Goal: Task Accomplishment & Management: Manage account settings

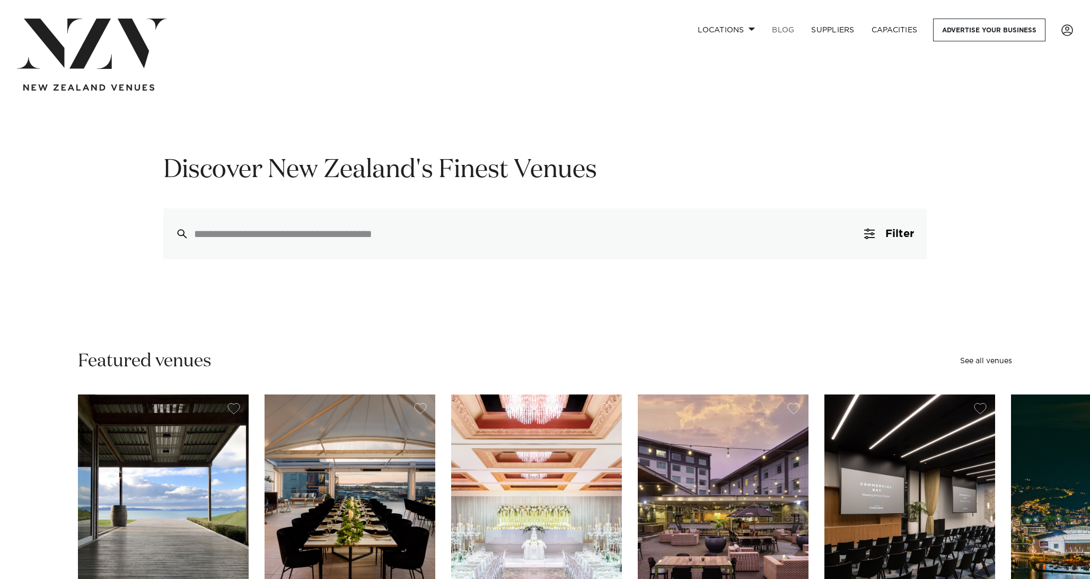
click at [773, 27] on link "BLOG" at bounding box center [782, 30] width 39 height 23
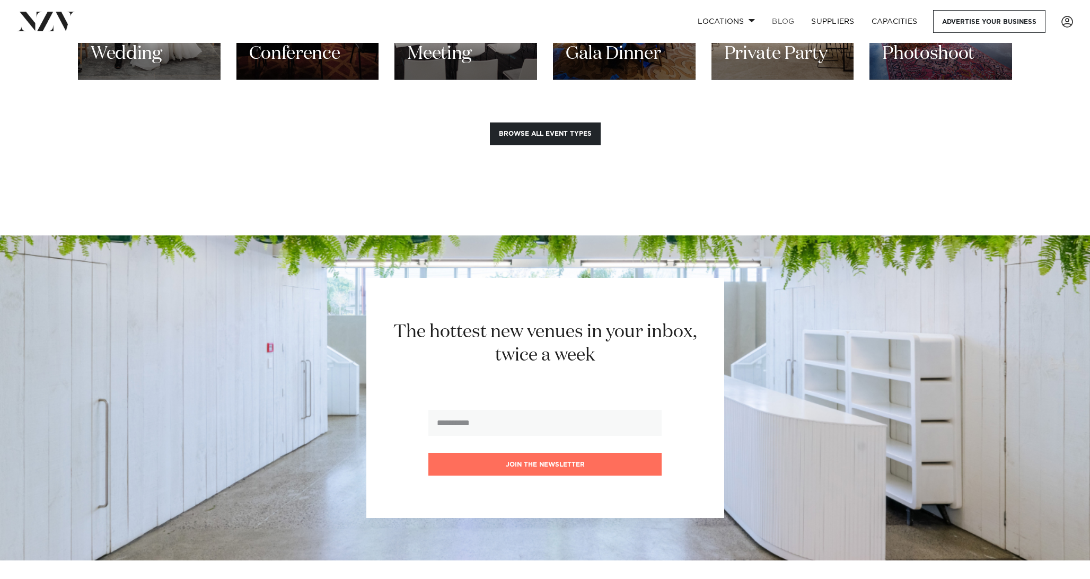
scroll to position [1256, 0]
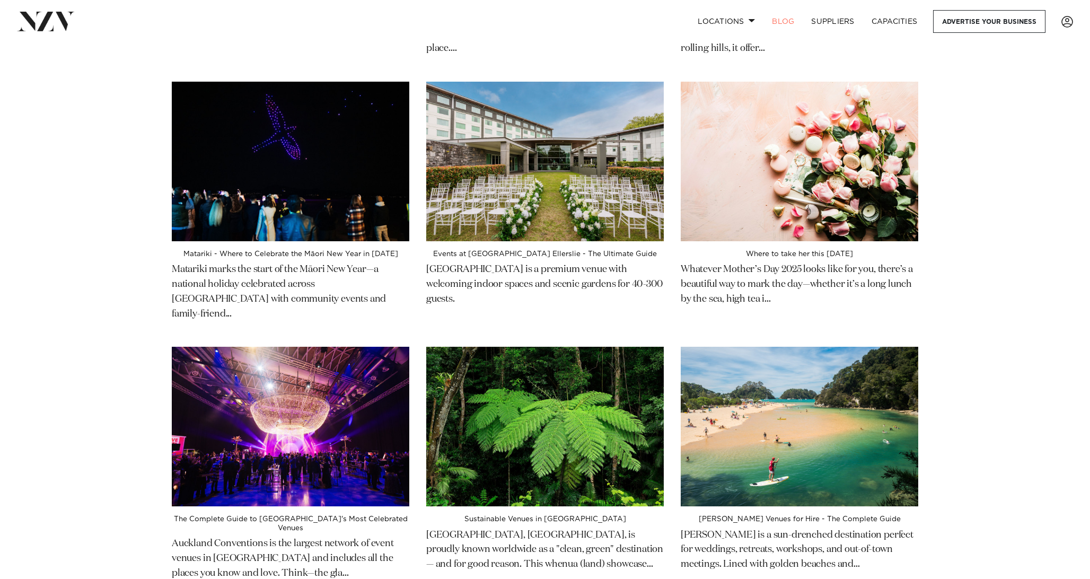
scroll to position [466, 0]
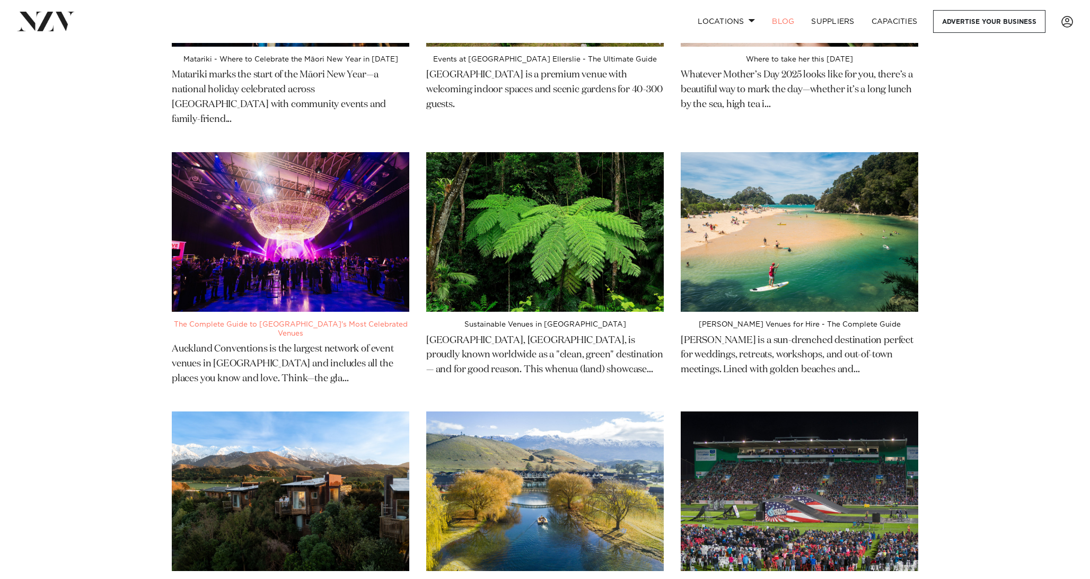
click at [347, 158] on img at bounding box center [290, 232] width 237 height 160
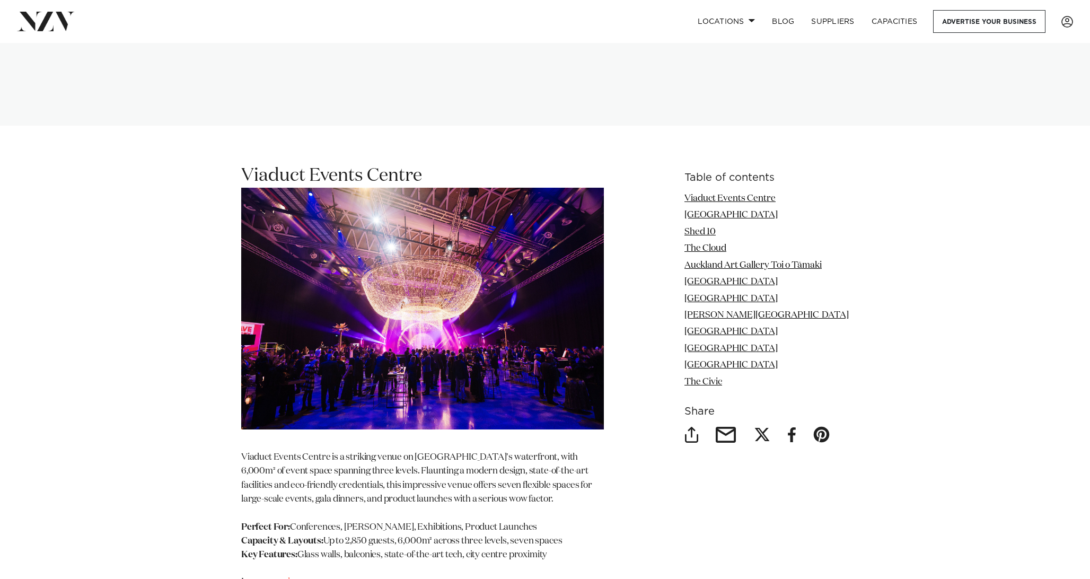
scroll to position [1341, 0]
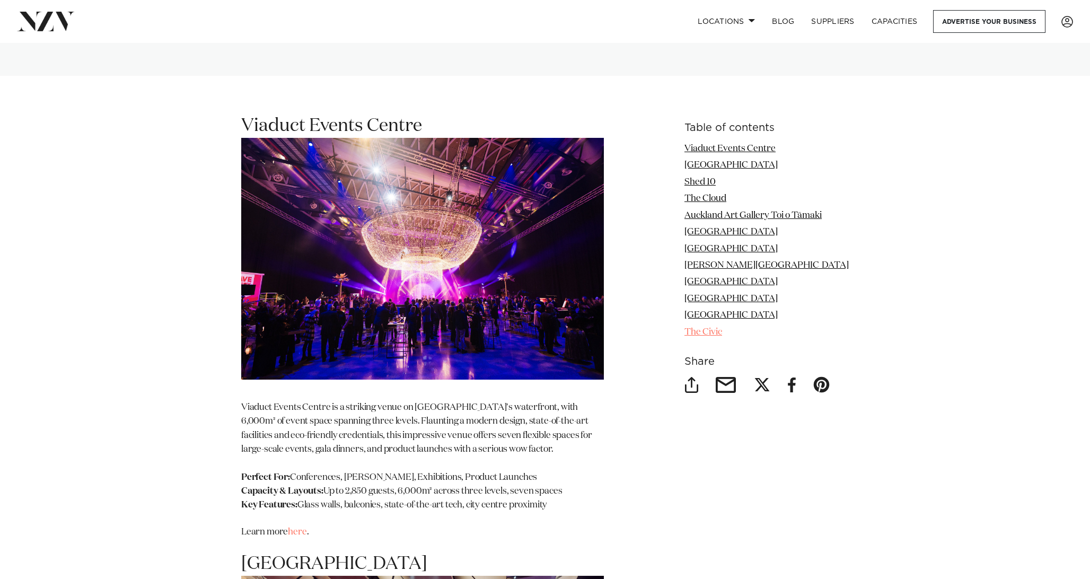
click at [709, 336] on link "The Civic" at bounding box center [703, 332] width 38 height 9
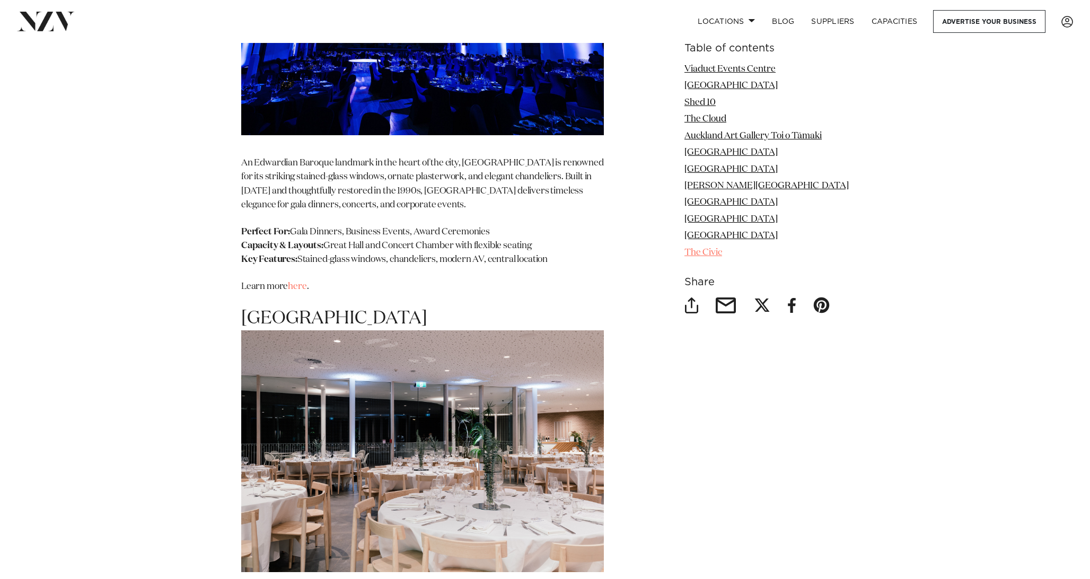
scroll to position [3800, 0]
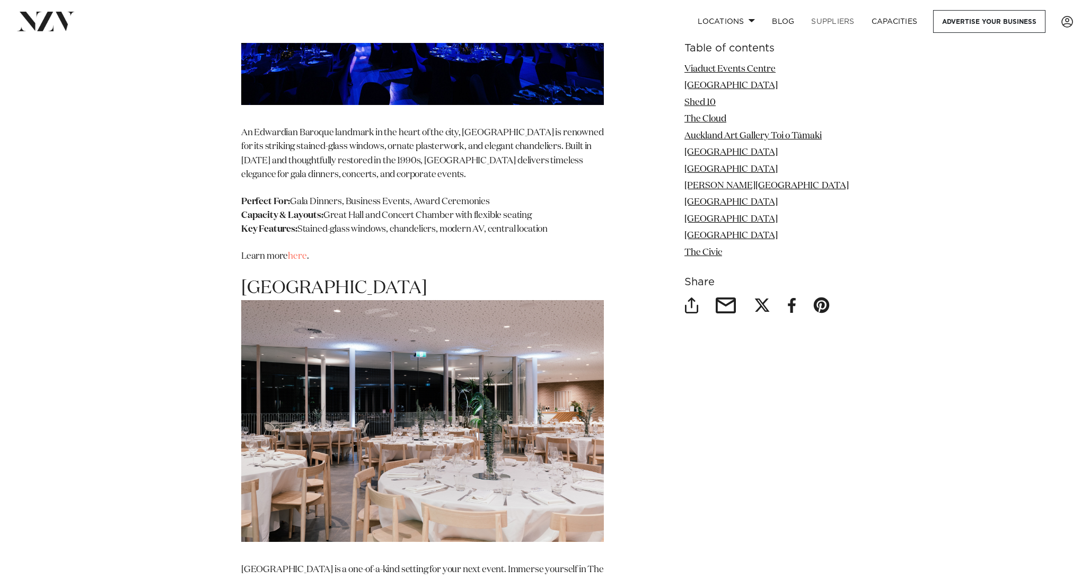
click at [840, 20] on link "SUPPLIERS" at bounding box center [833, 21] width 60 height 23
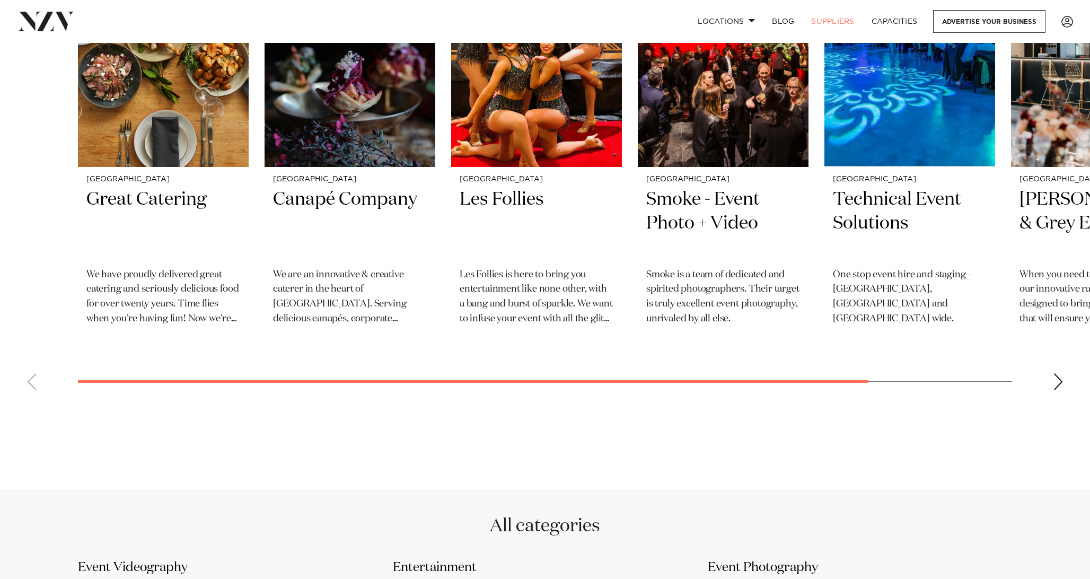
scroll to position [310, 0]
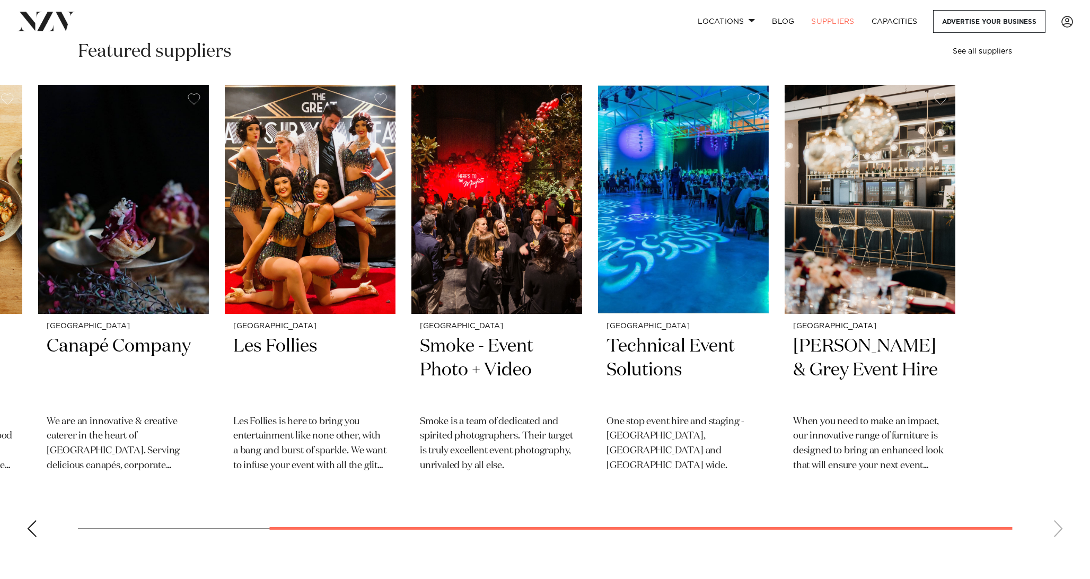
click at [504, 226] on div "Auckland Great Catering We have proudly delivered great catering and seriously …" at bounding box center [319, 290] width 934 height 410
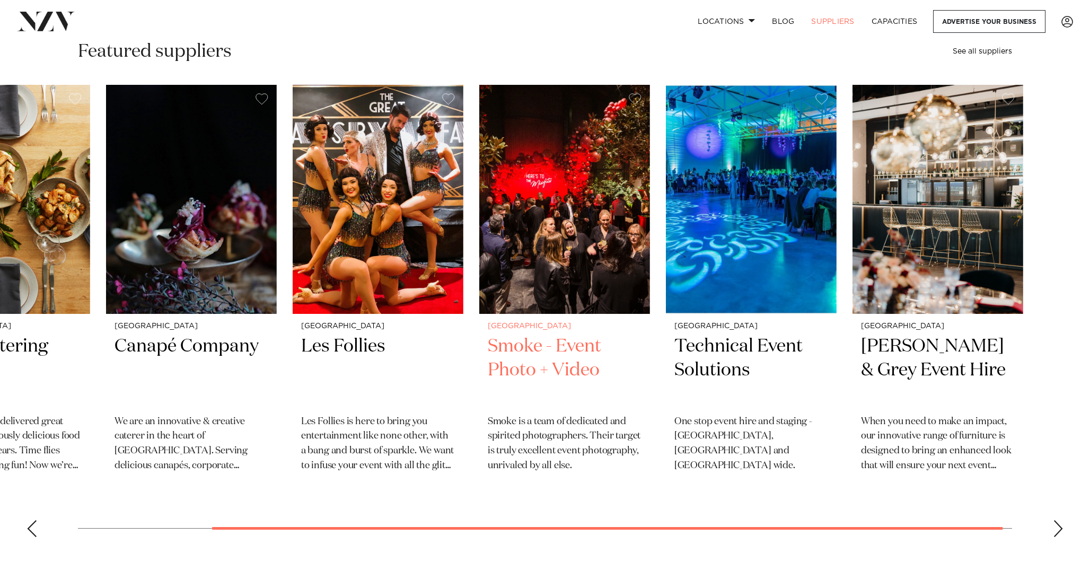
click at [650, 236] on img "4 / 6" at bounding box center [564, 199] width 171 height 229
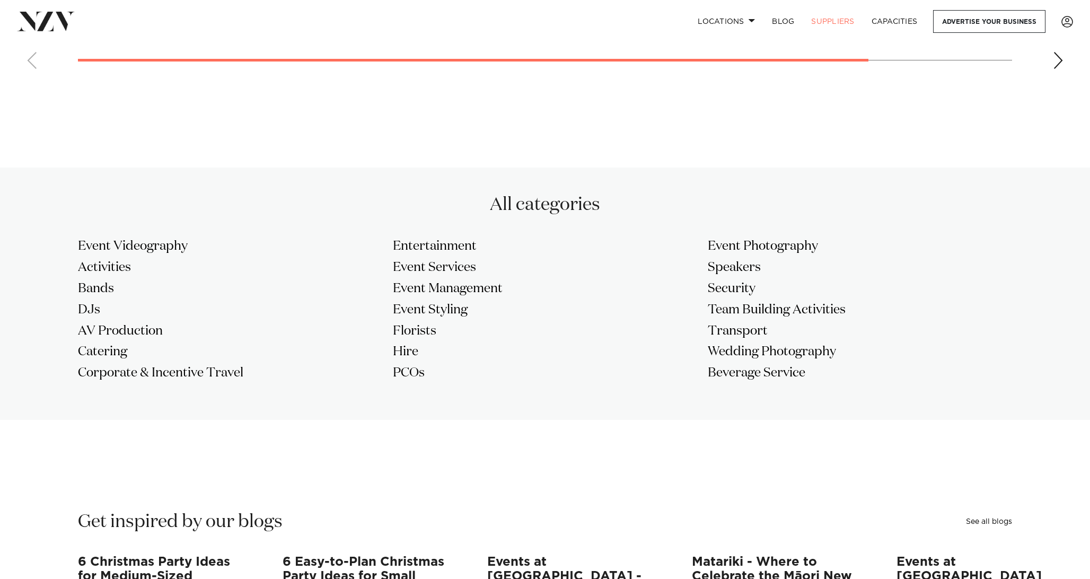
scroll to position [779, 0]
click at [100, 294] on h3 "Bands" at bounding box center [230, 287] width 304 height 17
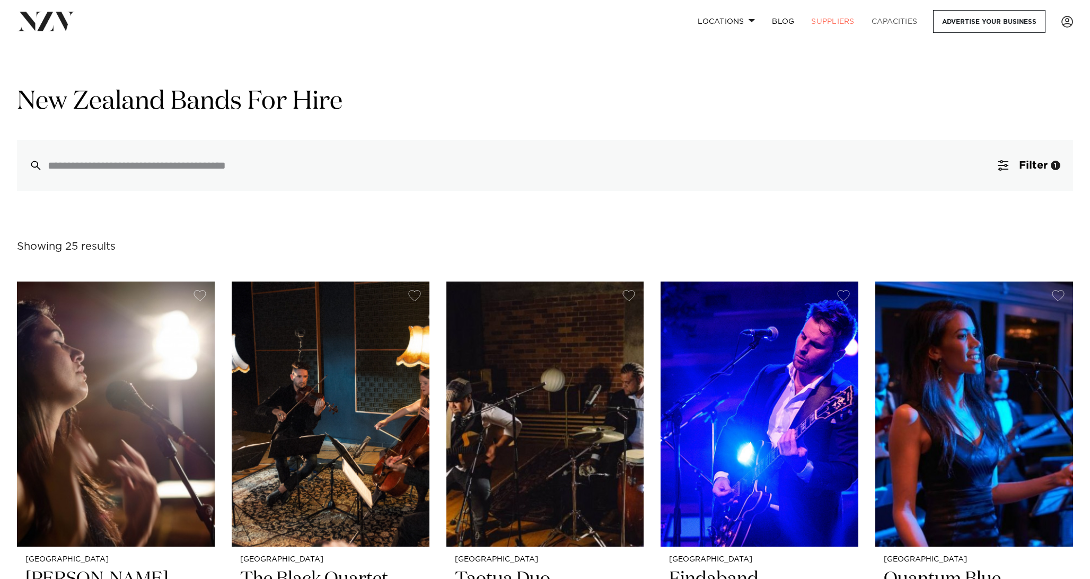
click at [893, 16] on link "Capacities" at bounding box center [894, 21] width 63 height 23
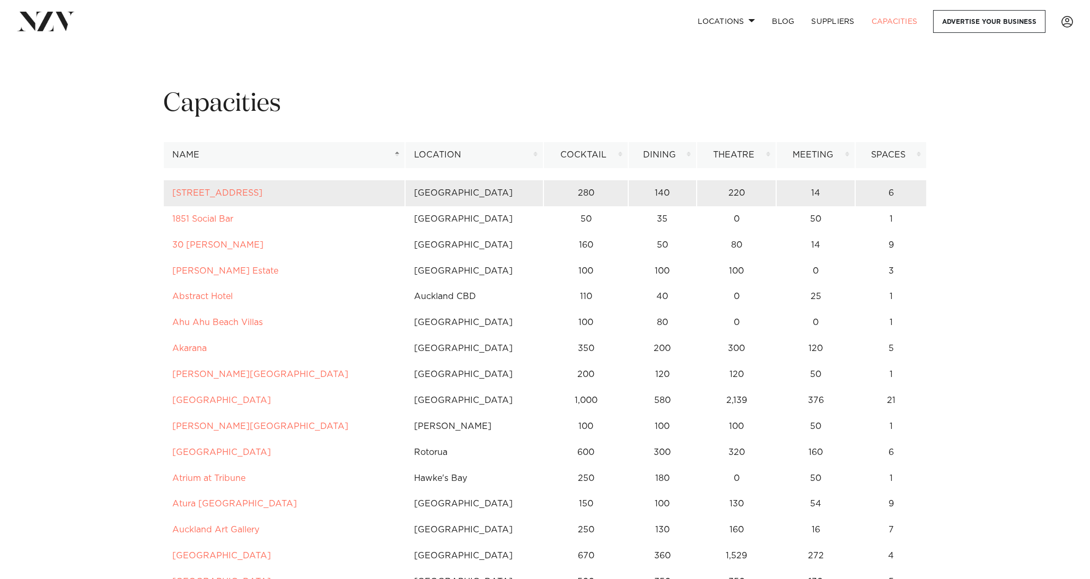
click at [429, 193] on td "[GEOGRAPHIC_DATA]" at bounding box center [474, 193] width 138 height 26
click at [451, 192] on td "[GEOGRAPHIC_DATA]" at bounding box center [474, 193] width 138 height 26
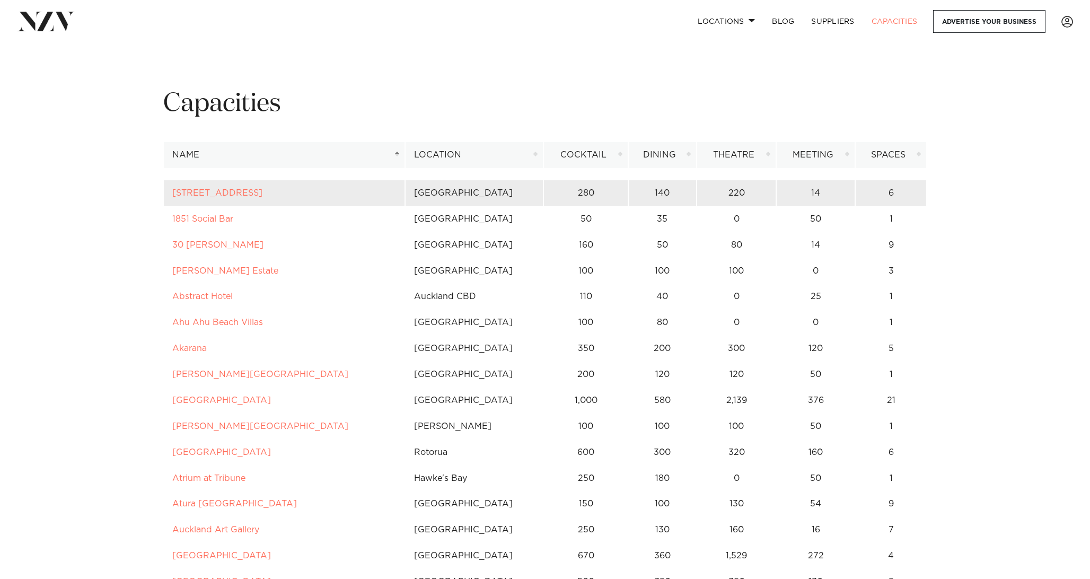
click at [451, 192] on td "[GEOGRAPHIC_DATA]" at bounding box center [474, 193] width 138 height 26
click at [422, 192] on td "[GEOGRAPHIC_DATA]" at bounding box center [474, 193] width 138 height 26
click at [434, 192] on td "[GEOGRAPHIC_DATA]" at bounding box center [474, 193] width 138 height 26
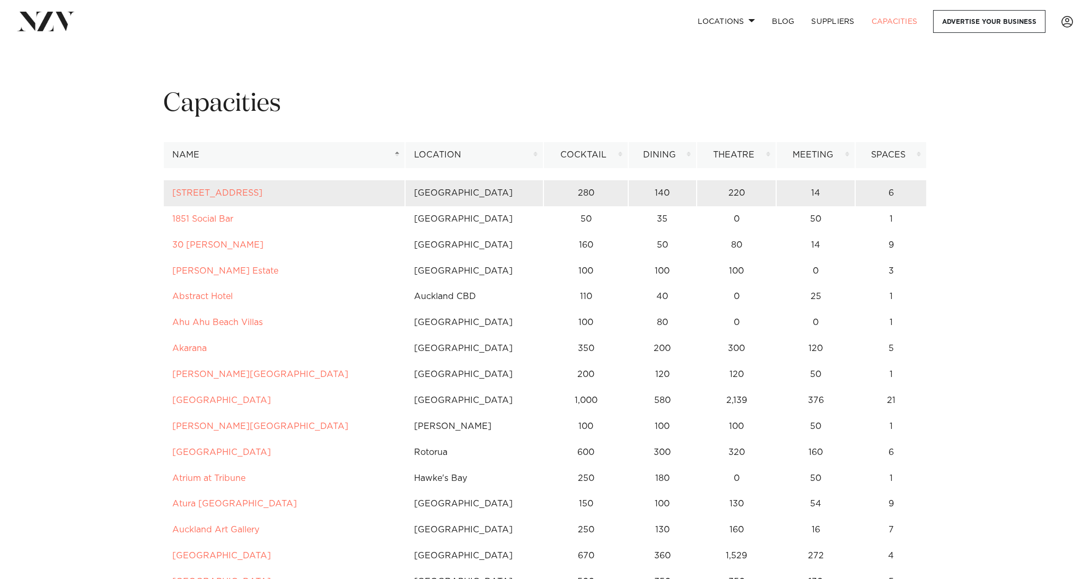
click at [434, 192] on td "[GEOGRAPHIC_DATA]" at bounding box center [474, 193] width 138 height 26
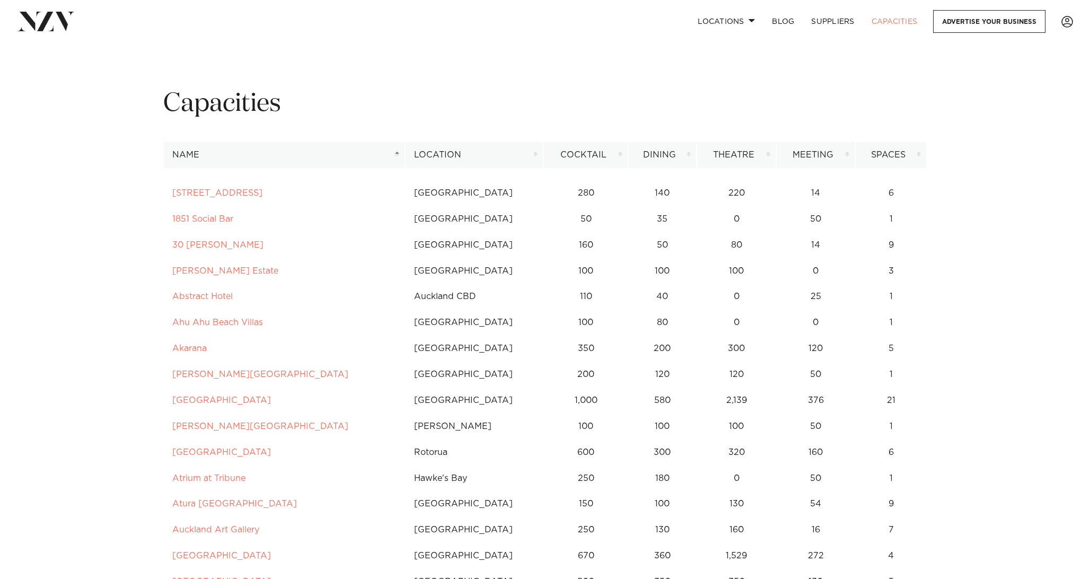
click at [251, 102] on h1 "Capacities" at bounding box center [544, 103] width 763 height 33
click at [411, 121] on div "Capacities" at bounding box center [545, 114] width 780 height 55
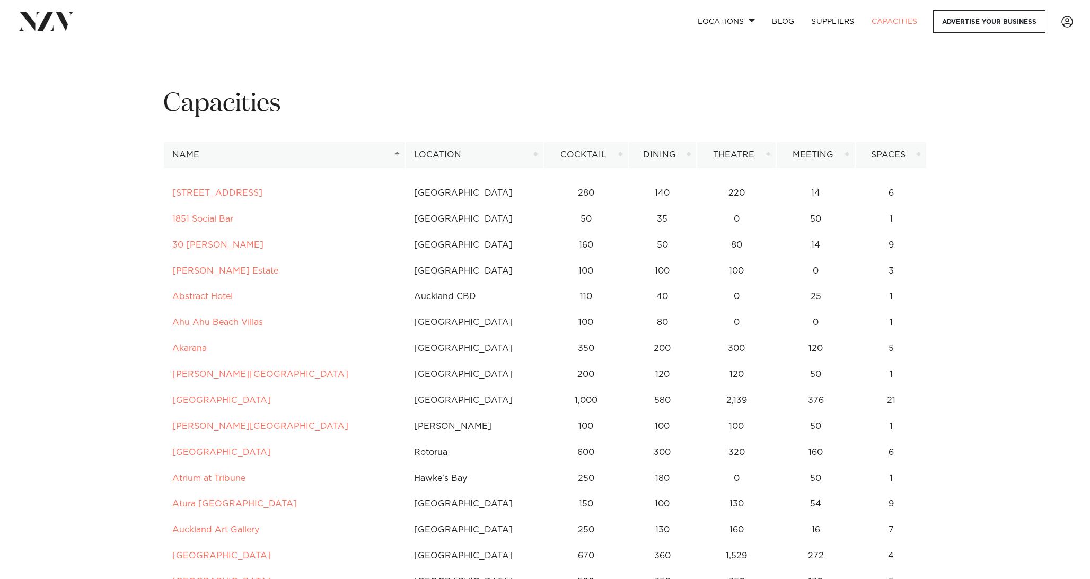
click at [577, 150] on th "Cocktail" at bounding box center [585, 155] width 85 height 26
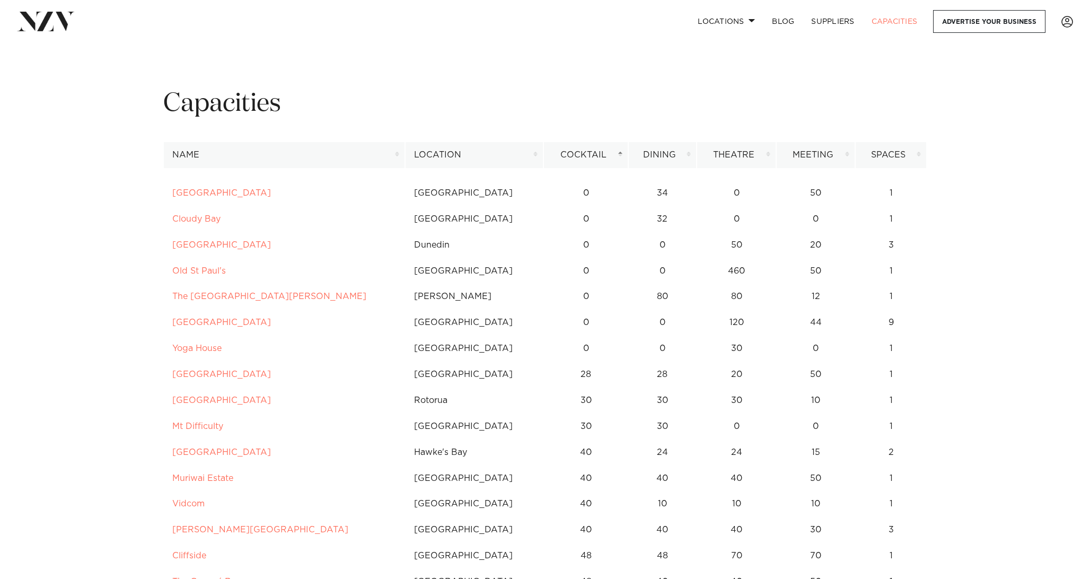
click at [577, 150] on th "Cocktail" at bounding box center [585, 155] width 85 height 26
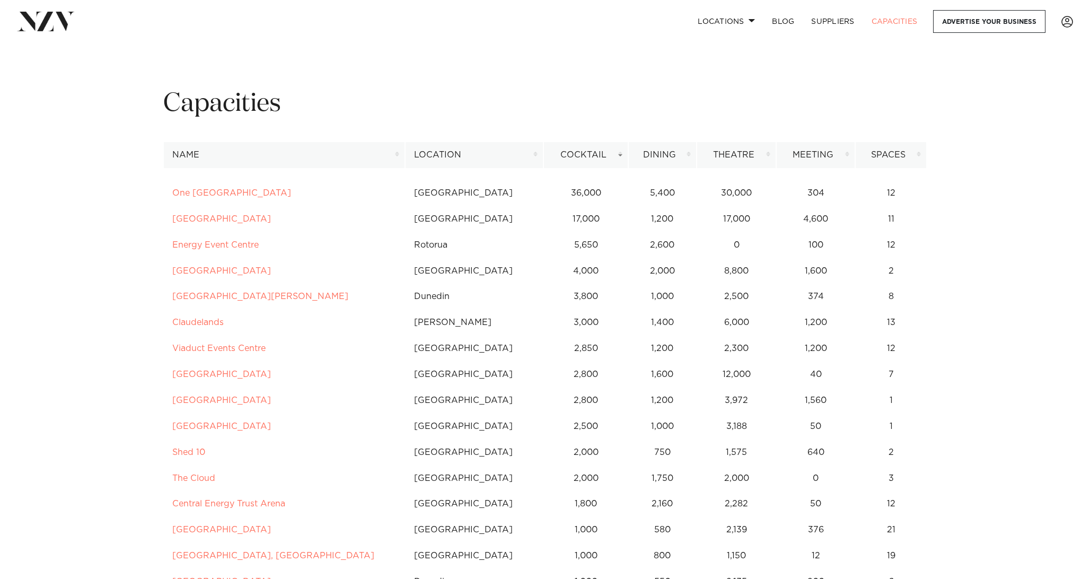
click at [578, 153] on th "Cocktail" at bounding box center [585, 155] width 85 height 26
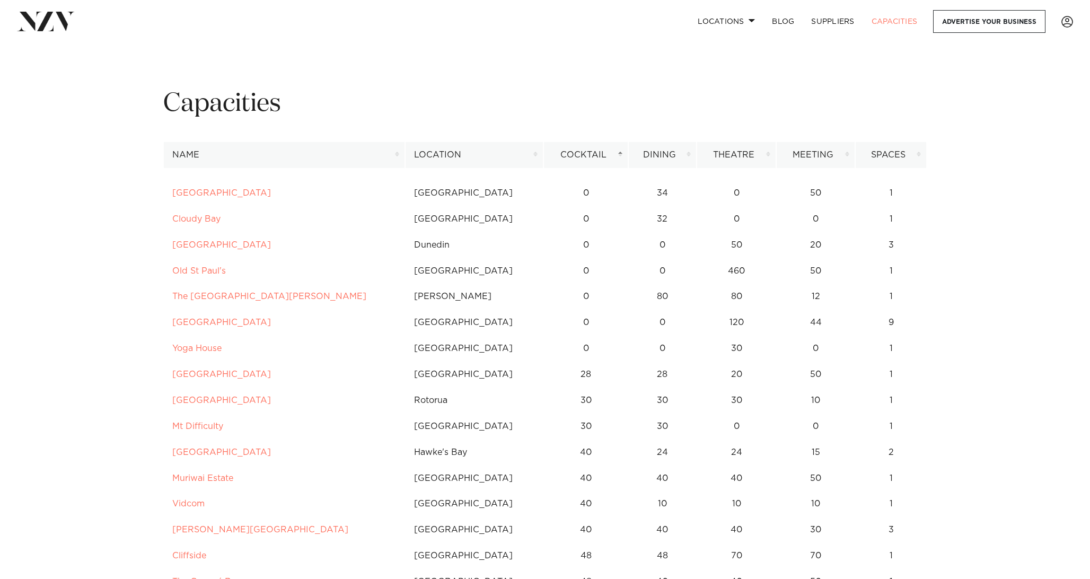
click at [578, 153] on th "Cocktail" at bounding box center [585, 155] width 85 height 26
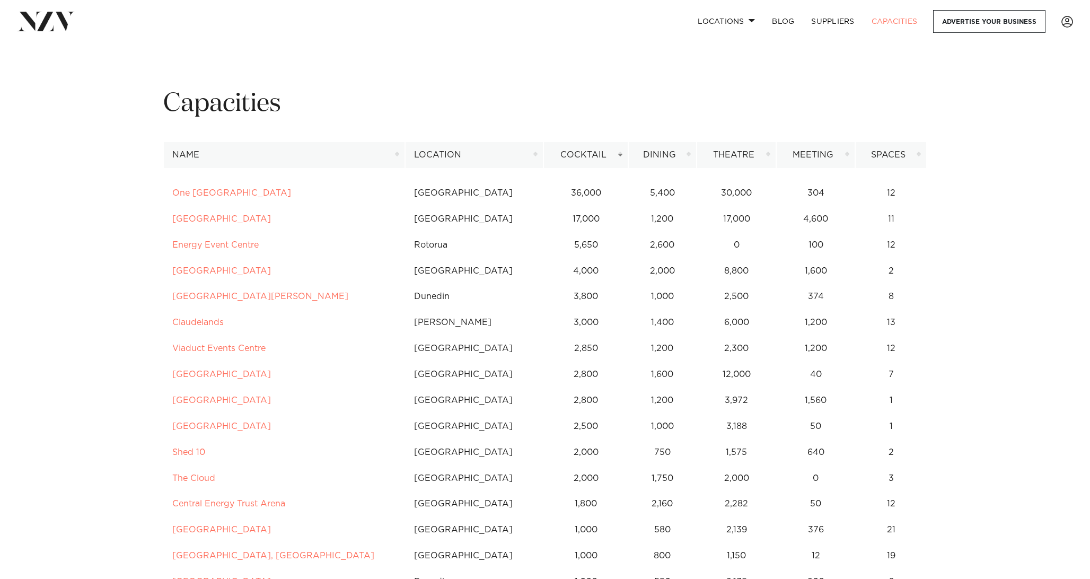
click at [578, 153] on th "Cocktail" at bounding box center [585, 155] width 85 height 26
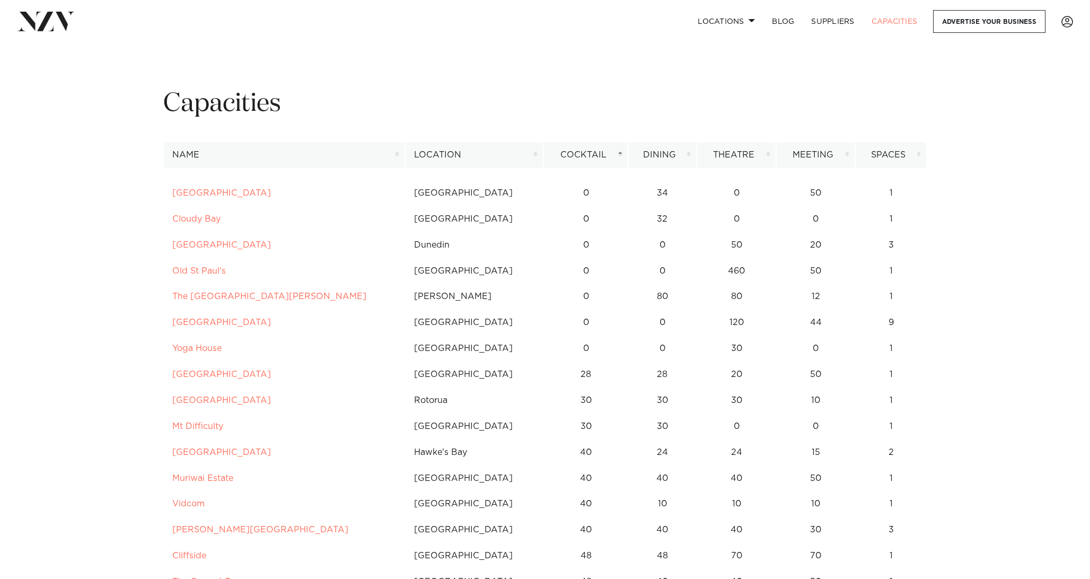
click at [578, 153] on th "Cocktail" at bounding box center [585, 155] width 85 height 26
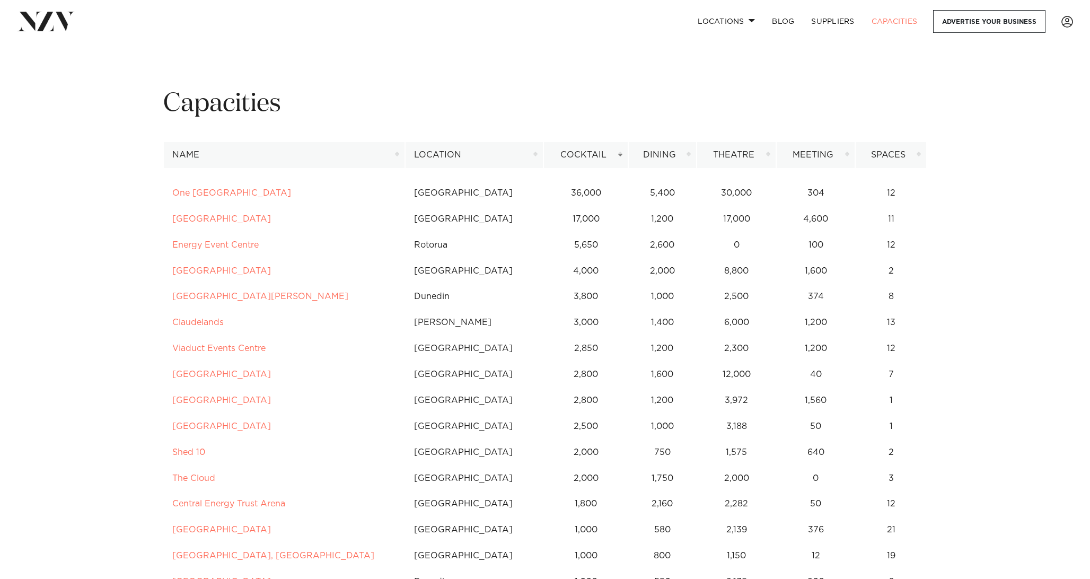
click at [449, 149] on th "Location" at bounding box center [474, 155] width 138 height 26
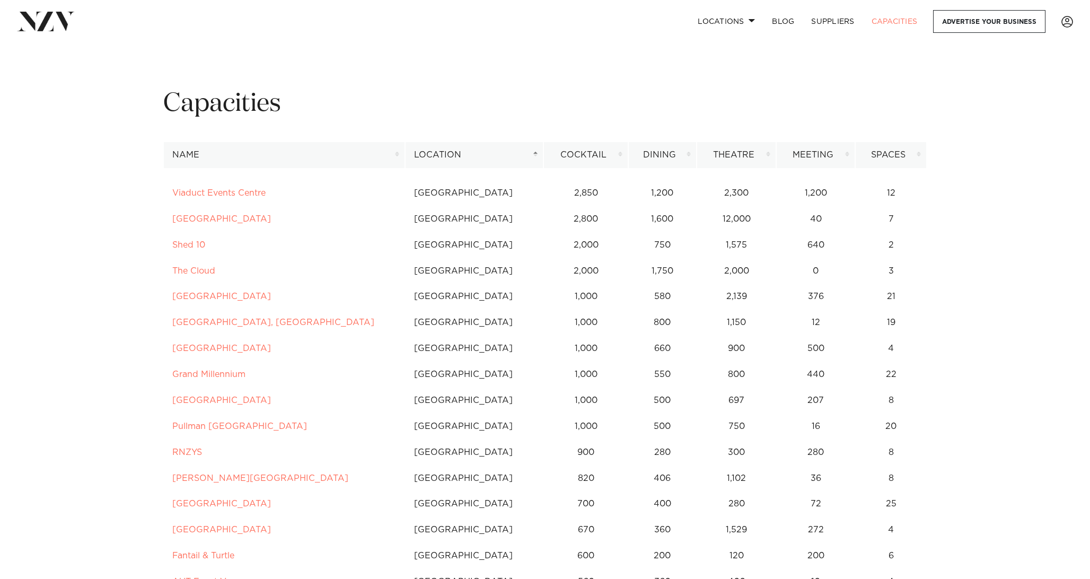
click at [245, 144] on th "Name" at bounding box center [284, 155] width 242 height 26
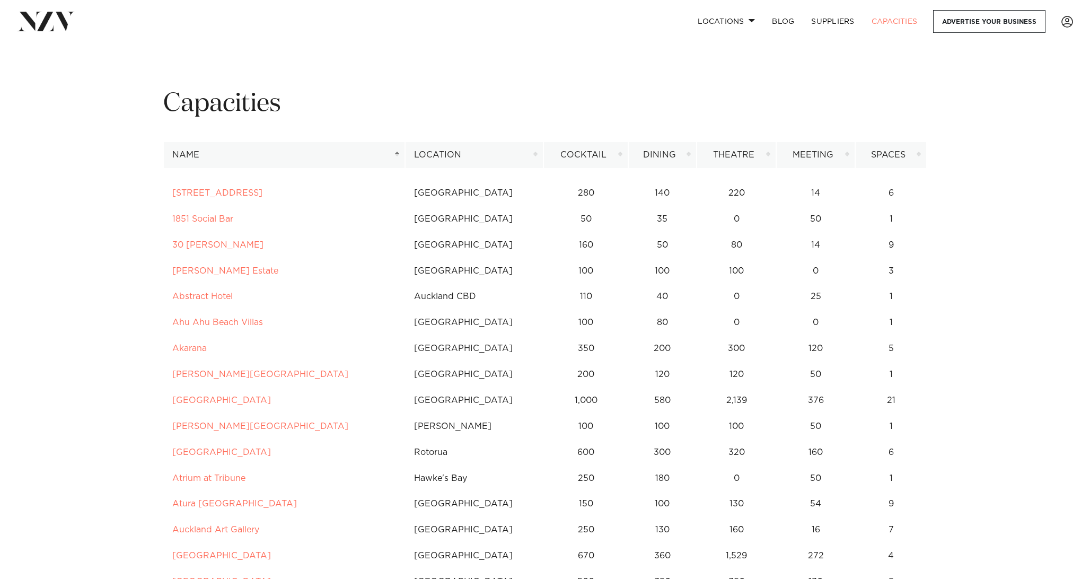
click at [446, 153] on th "Location" at bounding box center [474, 155] width 138 height 26
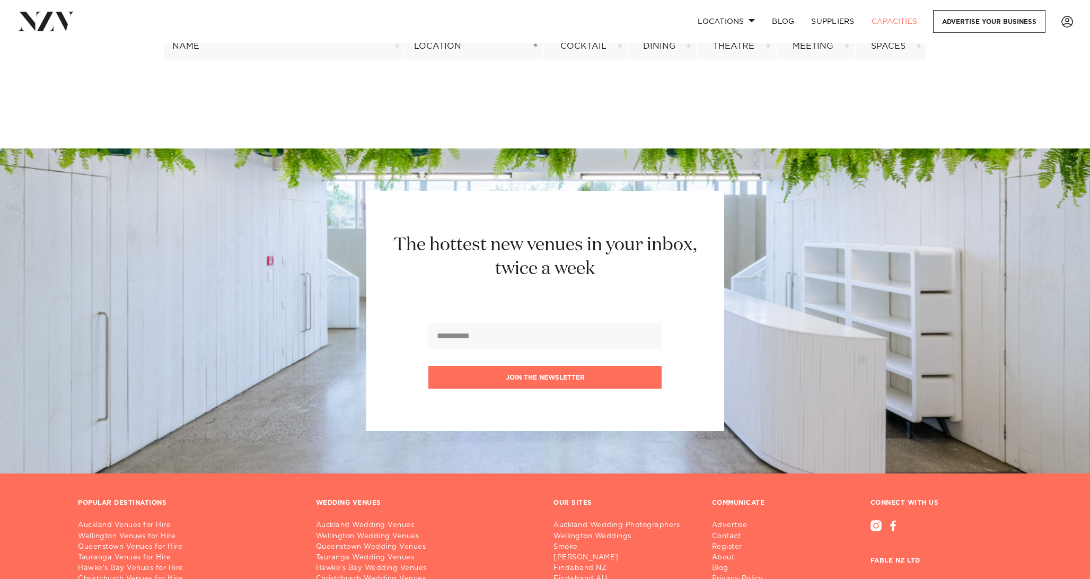
scroll to position [8618, 0]
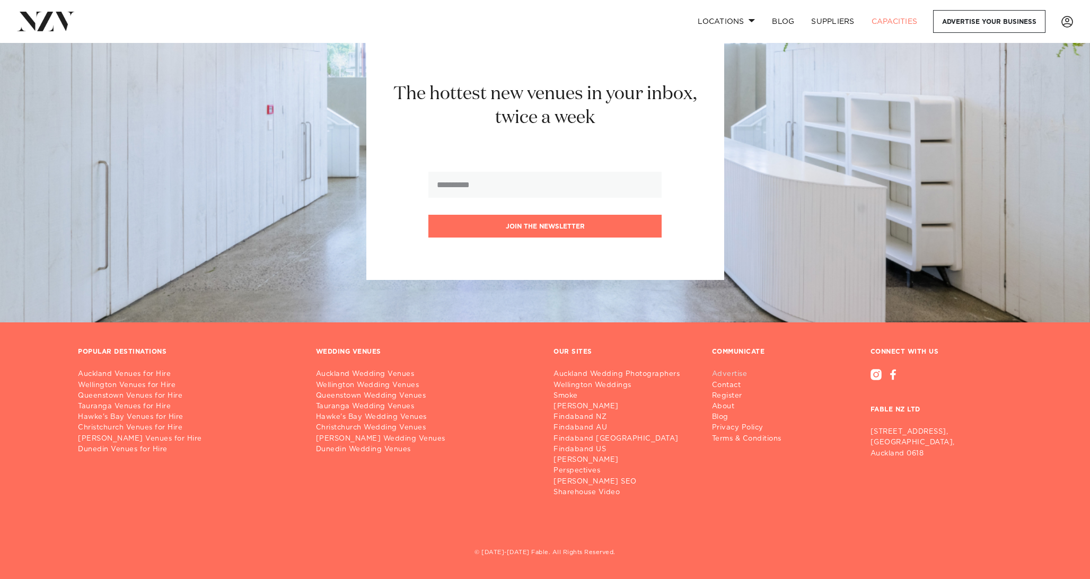
click at [723, 370] on link "Advertise" at bounding box center [751, 374] width 78 height 11
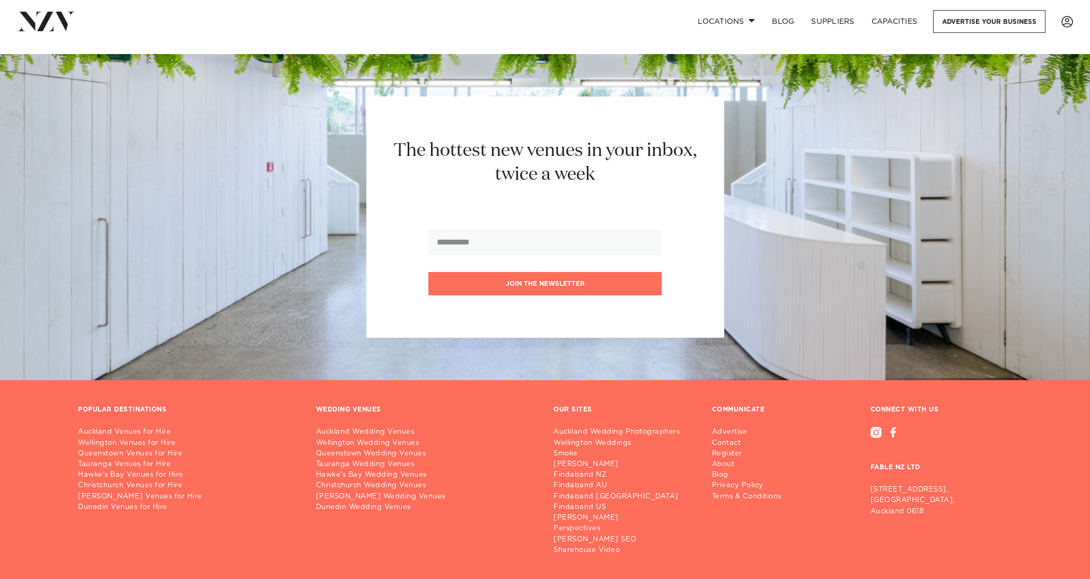
scroll to position [3116, 0]
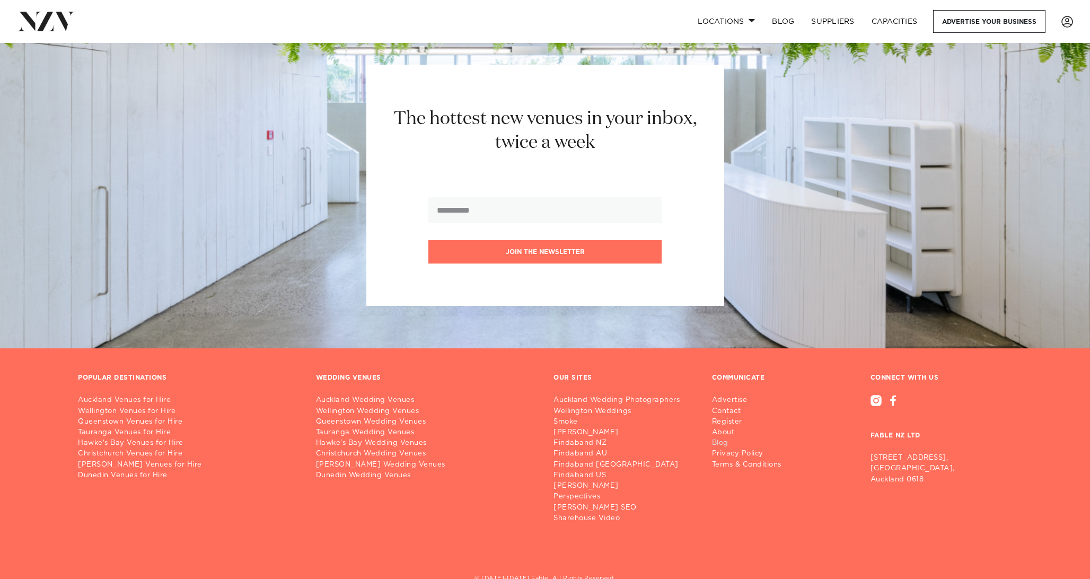
click at [718, 438] on link "Blog" at bounding box center [751, 443] width 78 height 11
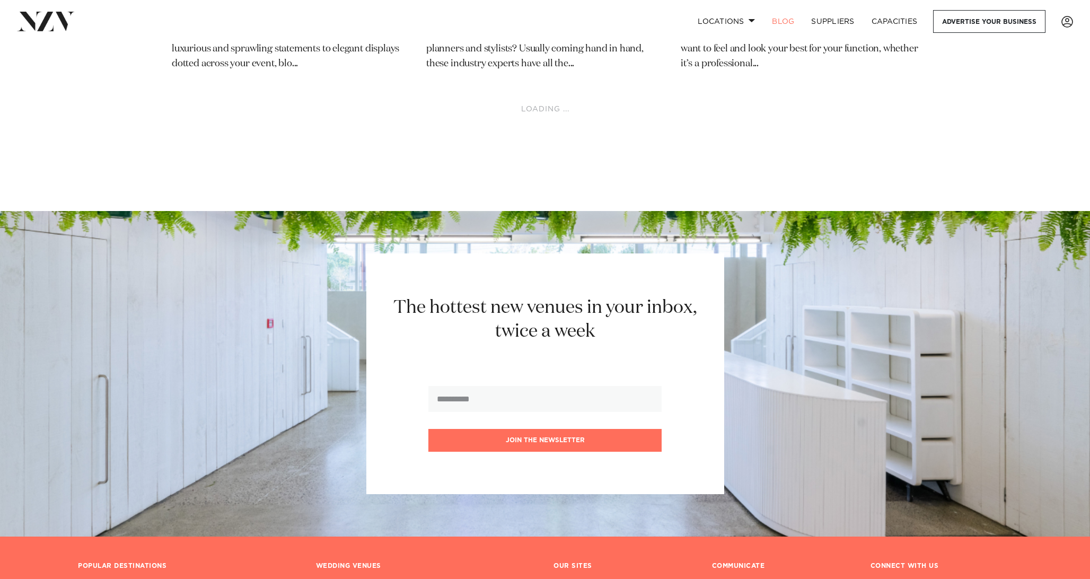
scroll to position [10709, 0]
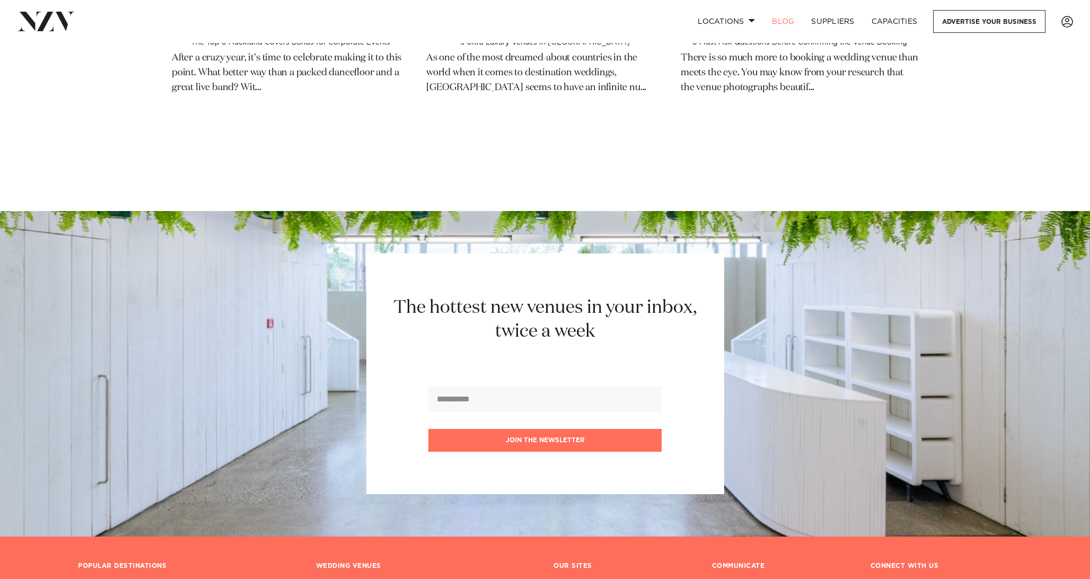
click at [587, 578] on link "Auckland Wedding Photographers" at bounding box center [620, 588] width 135 height 11
click at [36, 27] on img at bounding box center [46, 21] width 58 height 19
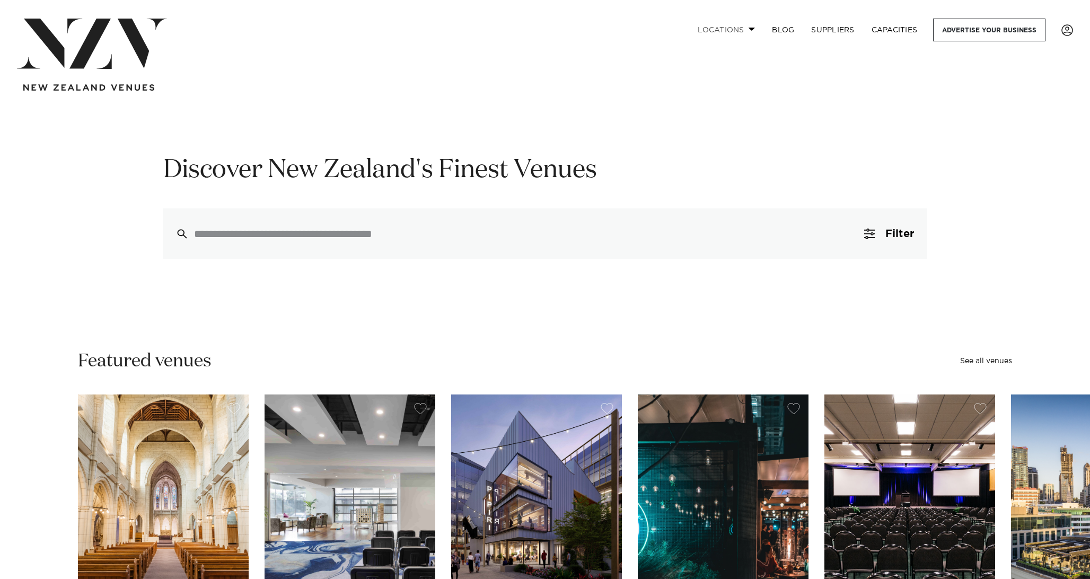
click at [719, 27] on link "Locations" at bounding box center [726, 30] width 74 height 23
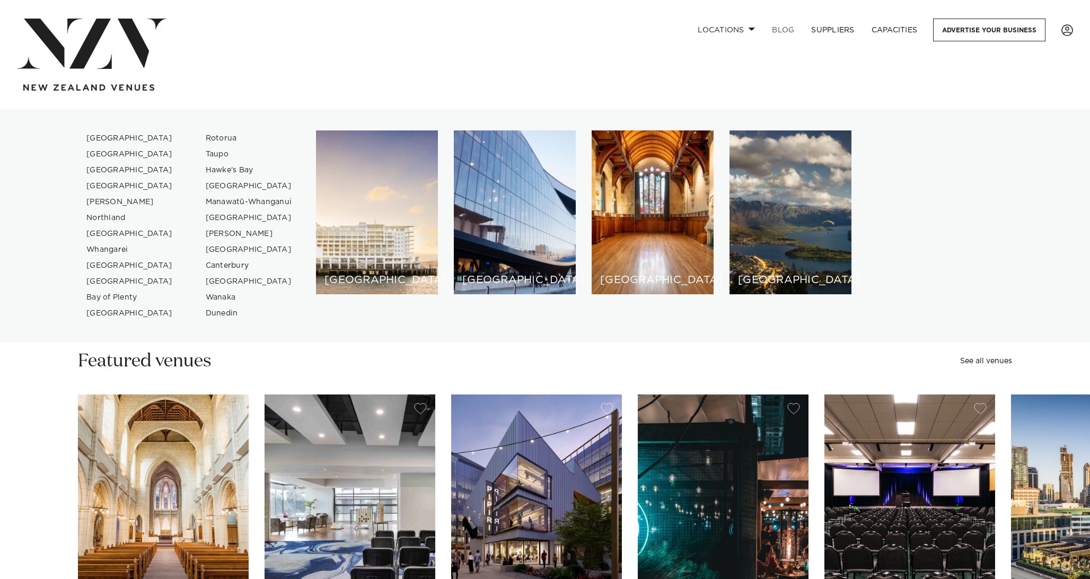
click at [786, 31] on link "BLOG" at bounding box center [782, 30] width 39 height 23
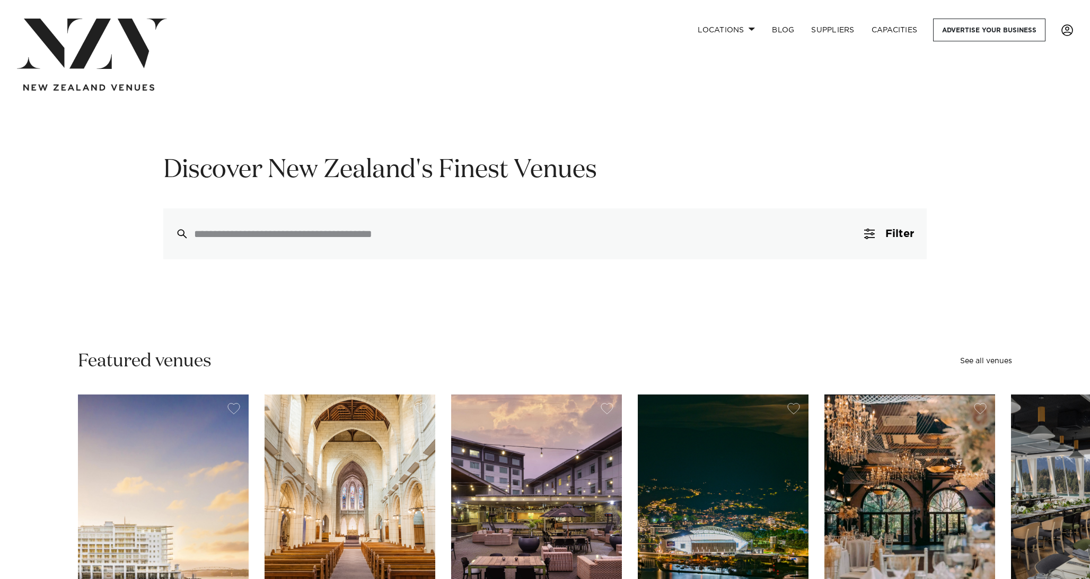
click at [1063, 27] on span at bounding box center [1067, 30] width 12 height 12
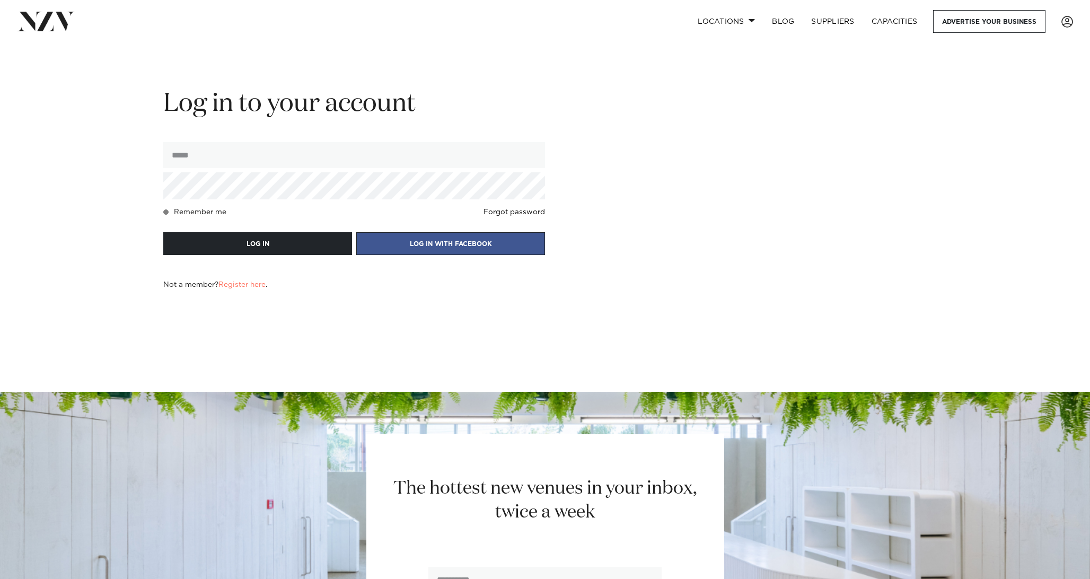
type input "**********"
click at [178, 209] on h4 "Remember me" at bounding box center [200, 212] width 52 height 8
click at [189, 251] on button "LOG IN" at bounding box center [257, 243] width 189 height 23
